Goal: Transaction & Acquisition: Book appointment/travel/reservation

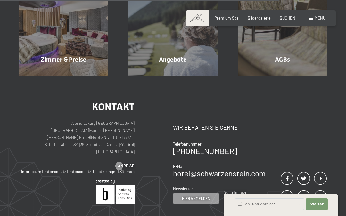
scroll to position [437, 0]
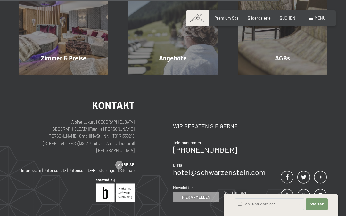
click at [182, 55] on span "Angebote" at bounding box center [173, 59] width 28 height 8
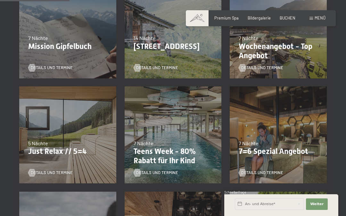
scroll to position [191, 0]
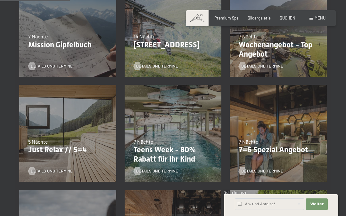
click at [72, 152] on p "Just Relax // 5=4" at bounding box center [67, 150] width 79 height 9
click at [82, 153] on p "Just Relax // 5=4" at bounding box center [67, 150] width 79 height 9
click at [87, 151] on p "Just Relax // 5=4" at bounding box center [67, 150] width 79 height 9
click at [92, 163] on div "Details und Termine" at bounding box center [65, 167] width 75 height 13
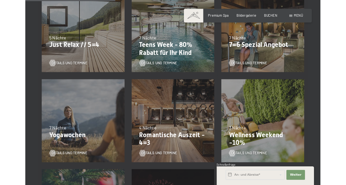
scroll to position [289, 0]
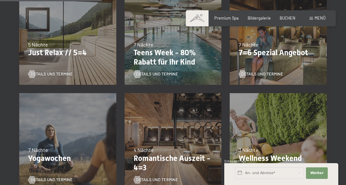
click at [94, 67] on div "Details und Termine" at bounding box center [65, 70] width 75 height 13
click at [89, 65] on div "Details und Termine" at bounding box center [65, 70] width 75 height 13
click at [289, 64] on div "Details und Termine" at bounding box center [276, 70] width 75 height 13
click at [281, 76] on span "Details und Termine" at bounding box center [263, 74] width 42 height 6
